Goal: Browse casually

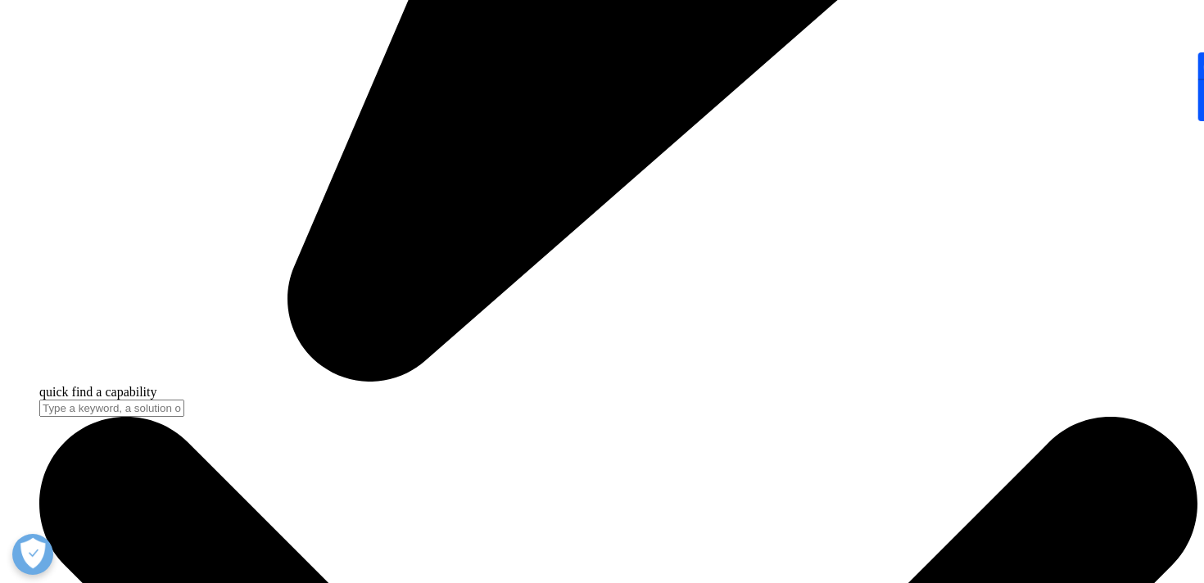
scroll to position [1469, 0]
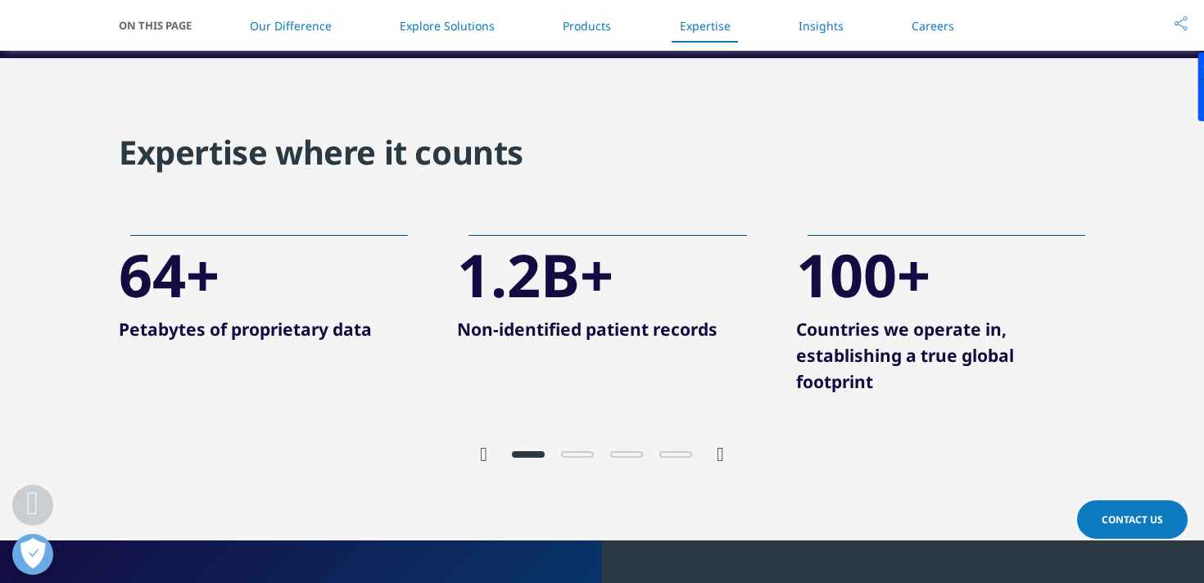
scroll to position [3110, 0]
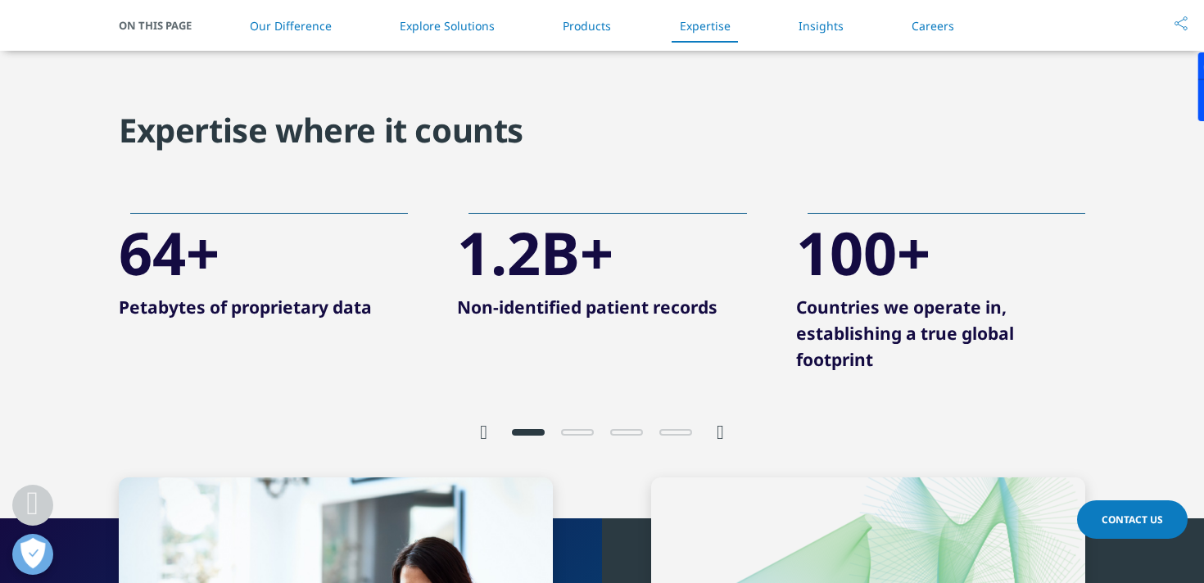
click at [715, 432] on div at bounding box center [601, 431] width 229 height 16
click at [724, 432] on icon "Next slide" at bounding box center [720, 433] width 7 height 20
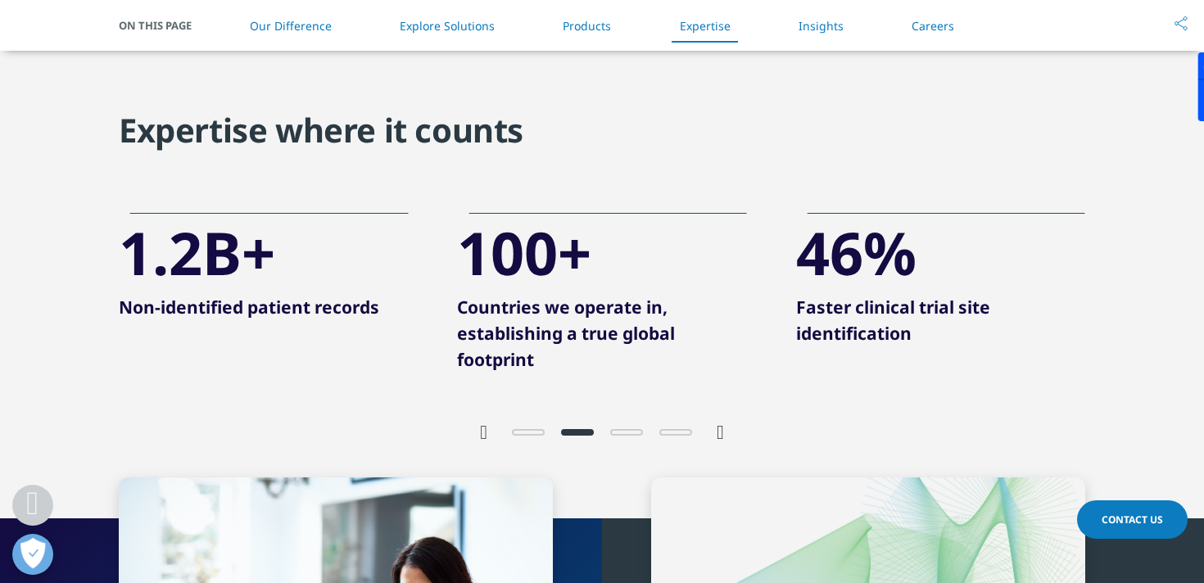
click at [723, 432] on icon "Next slide" at bounding box center [720, 433] width 7 height 20
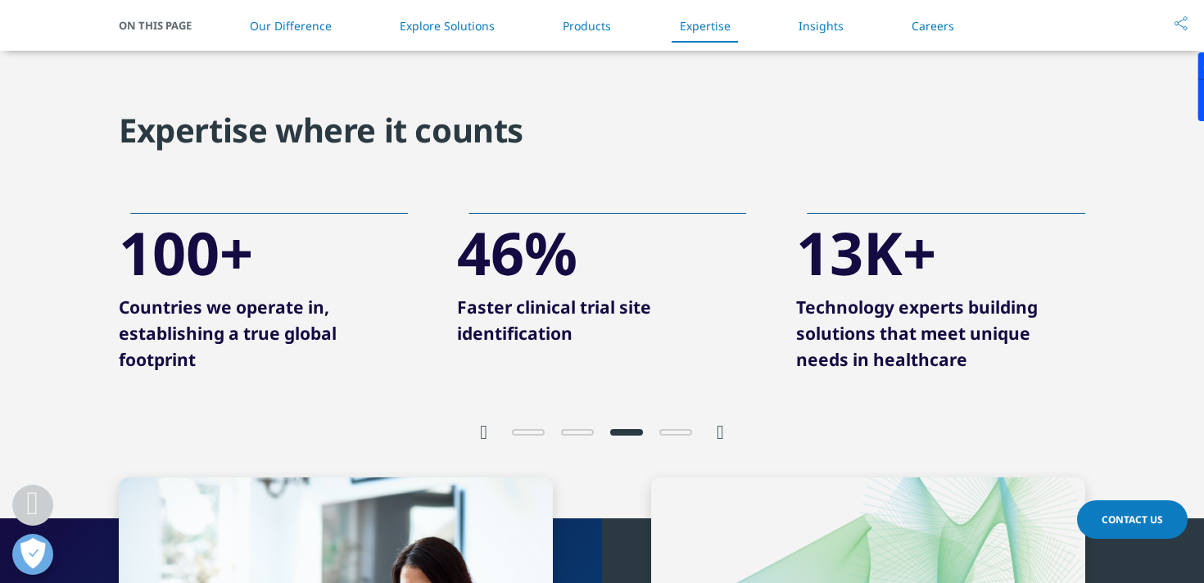
click at [723, 432] on icon "Next slide" at bounding box center [720, 433] width 7 height 20
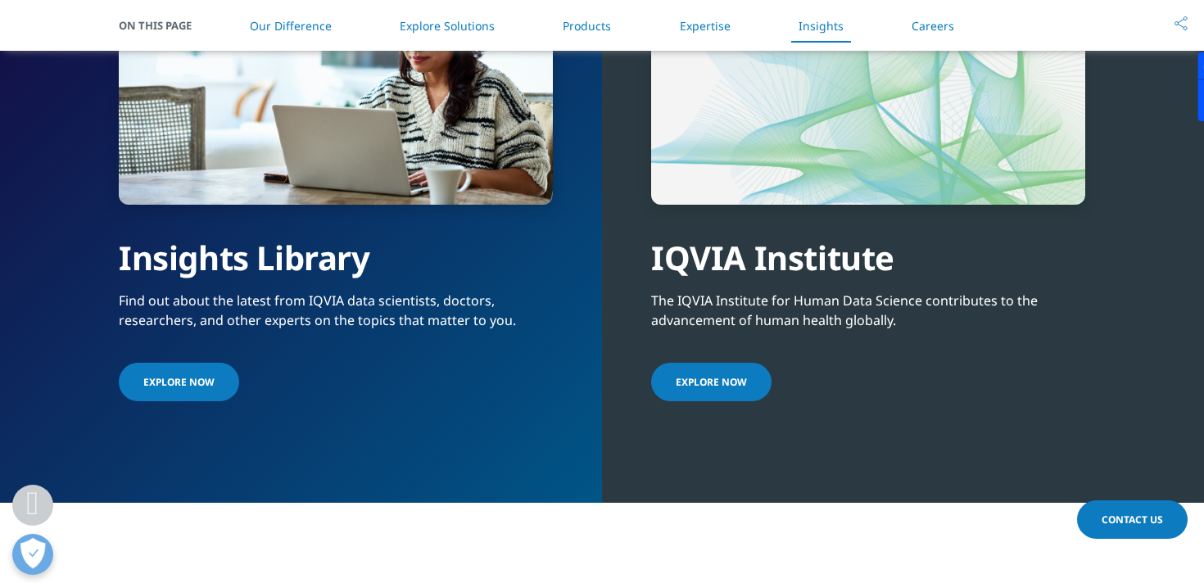
scroll to position [3672, 0]
